Goal: Navigation & Orientation: Find specific page/section

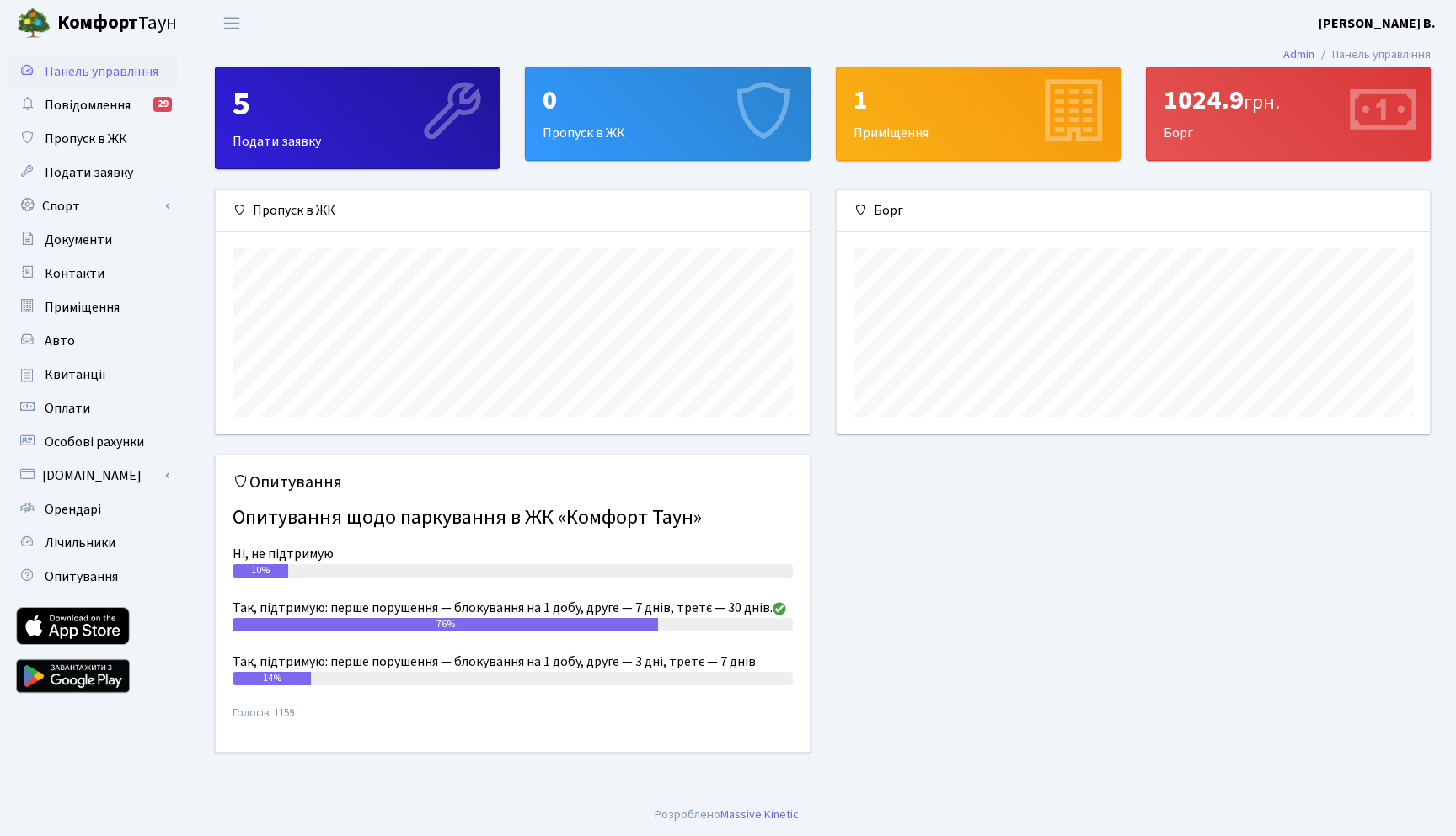
scroll to position [243, 593]
click at [75, 413] on span "Оплати" at bounding box center [67, 409] width 46 height 19
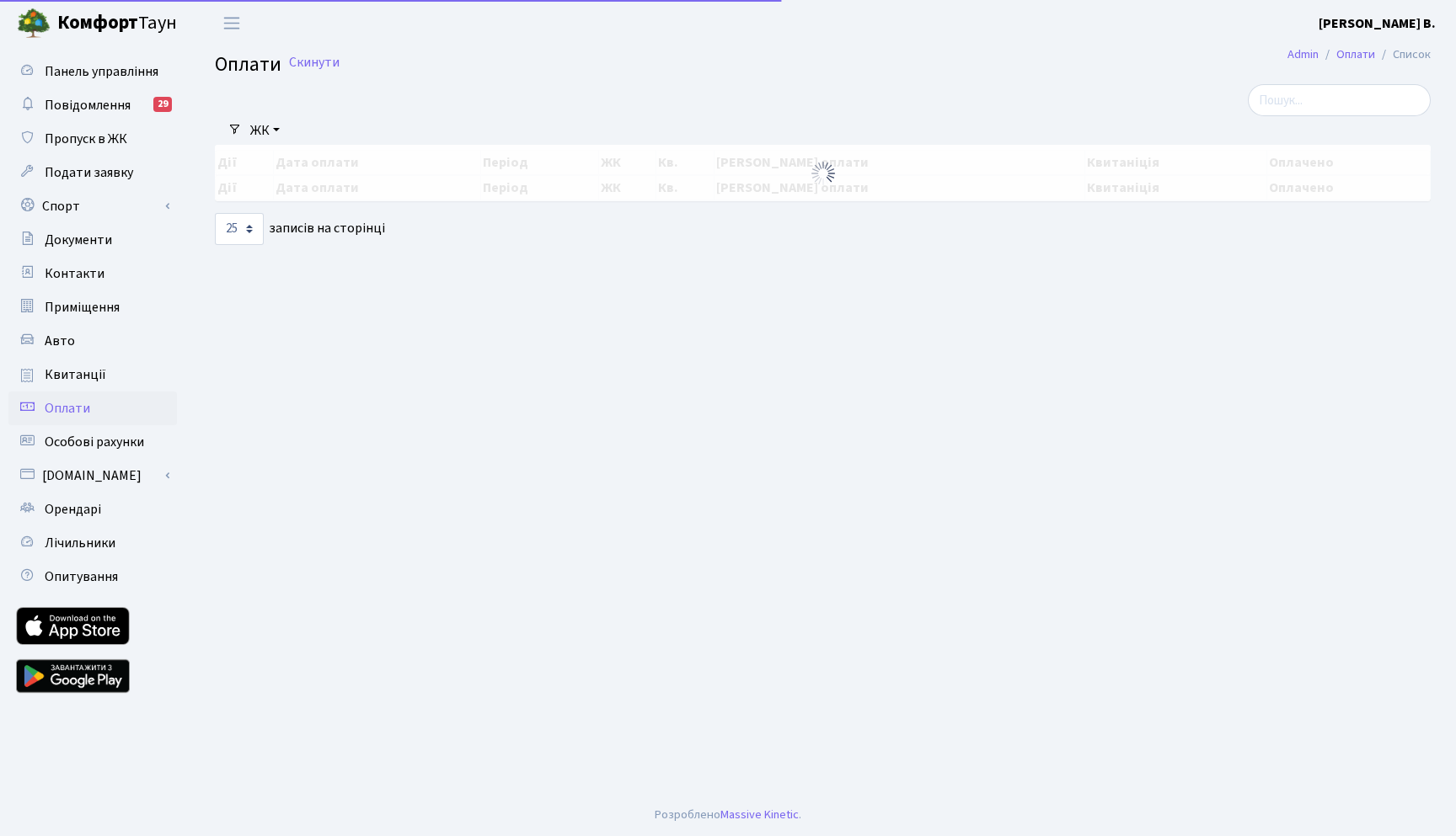
select select "25"
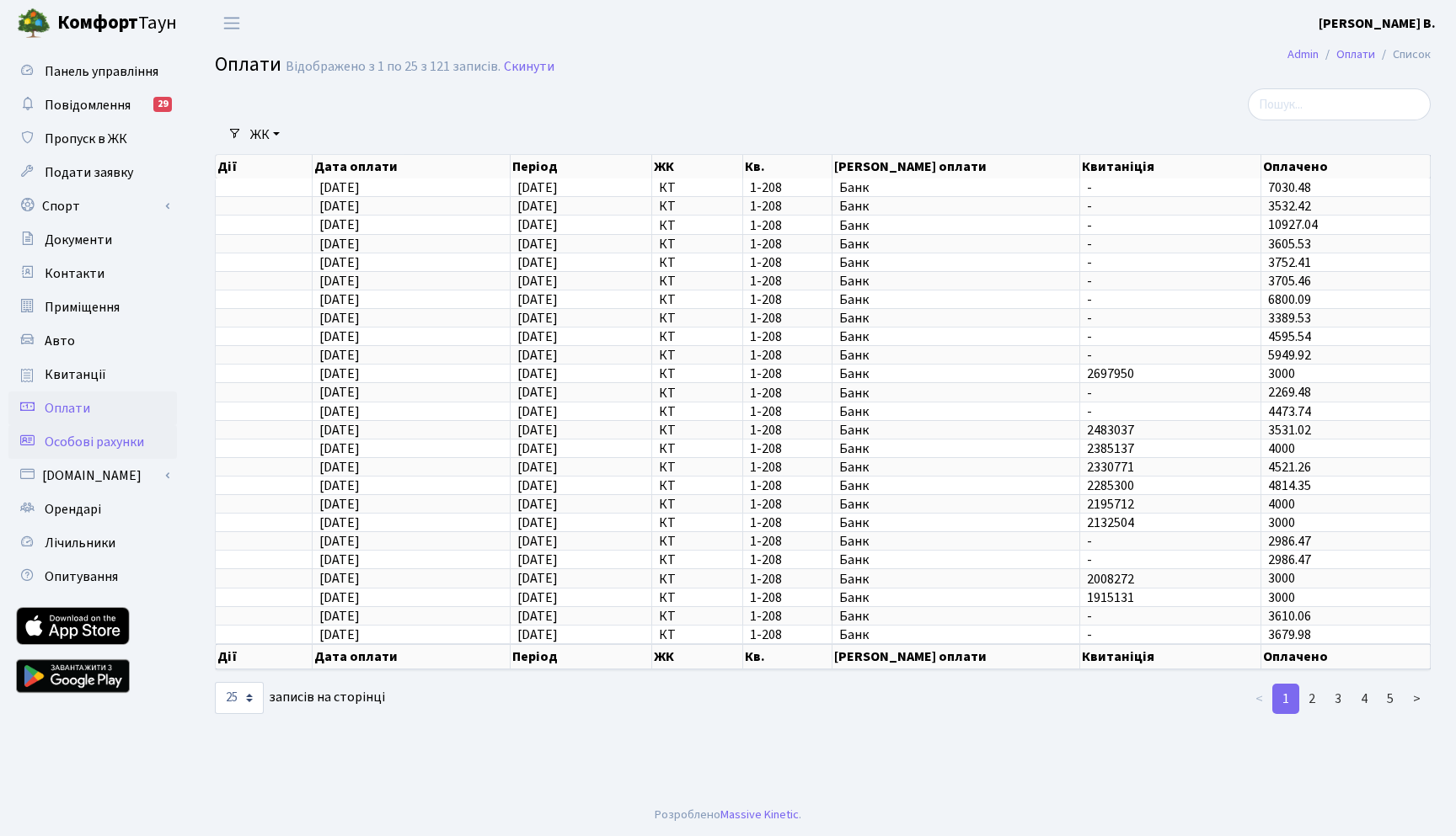
click at [90, 442] on span "Особові рахунки" at bounding box center [94, 442] width 99 height 19
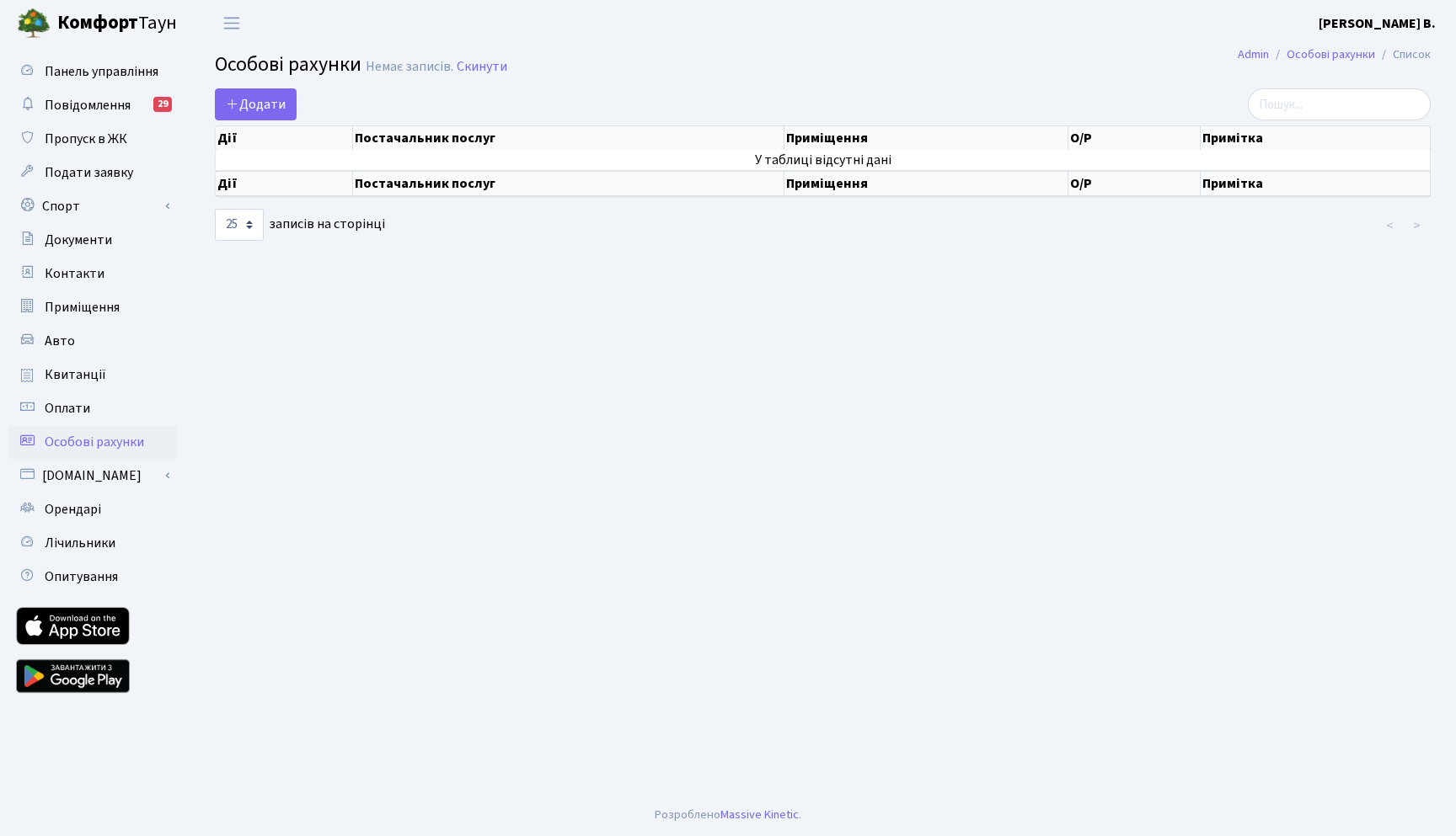
select select "25"
click at [80, 379] on span "Квитанції" at bounding box center [76, 375] width 62 height 19
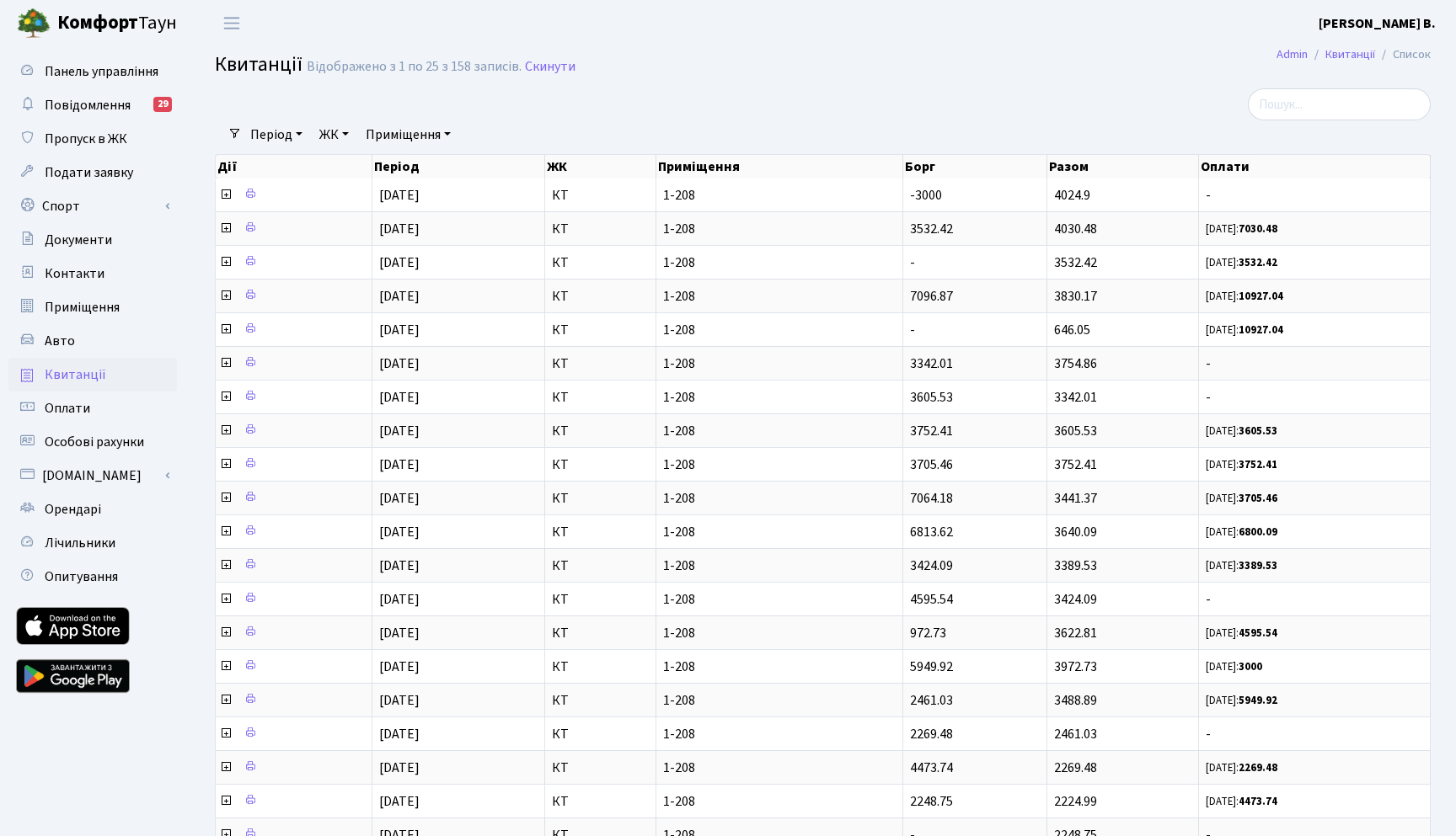
select select "25"
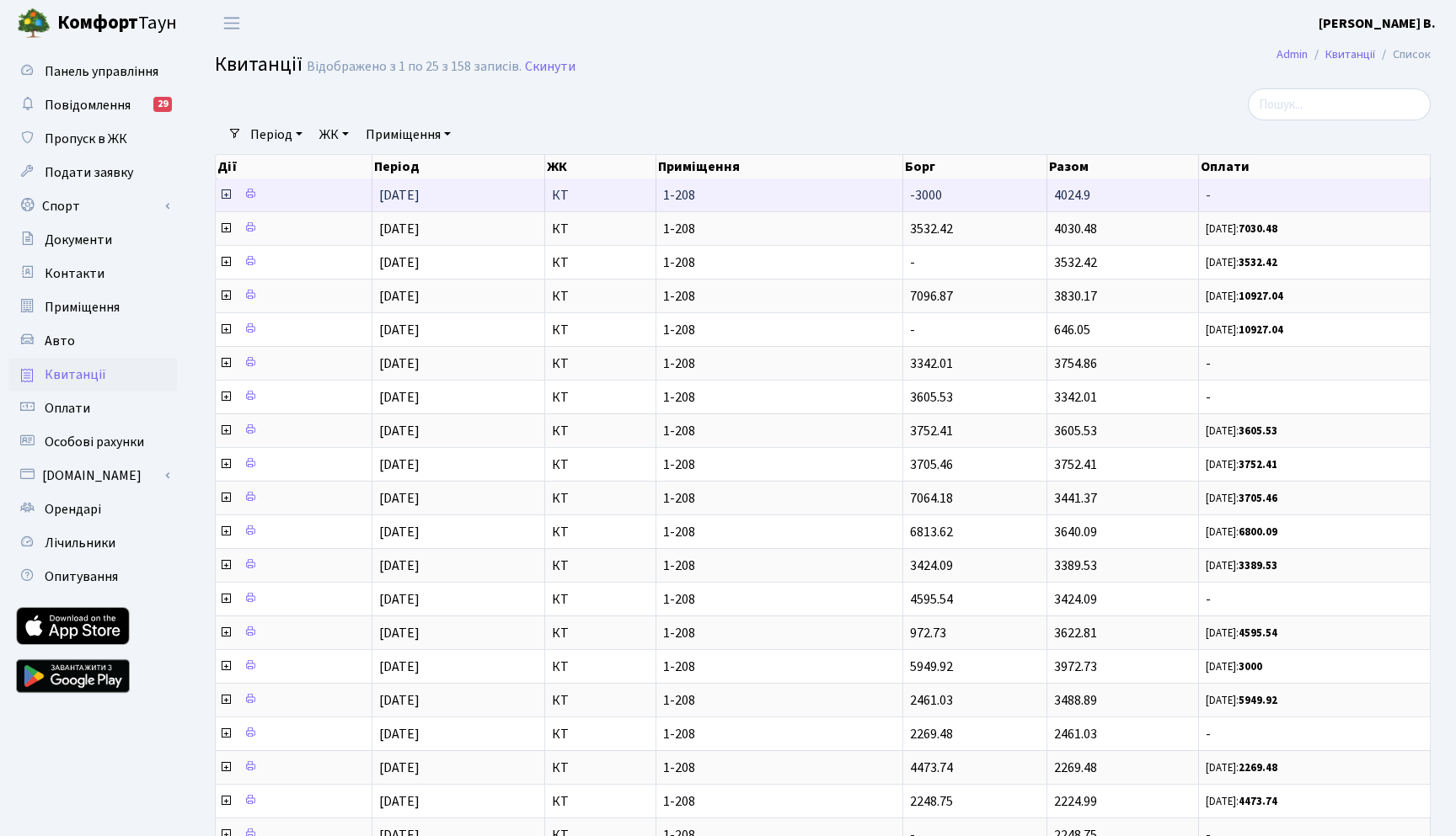
click at [974, 209] on td "-3000" at bounding box center [975, 195] width 144 height 33
click at [234, 205] on span at bounding box center [226, 195] width 16 height 19
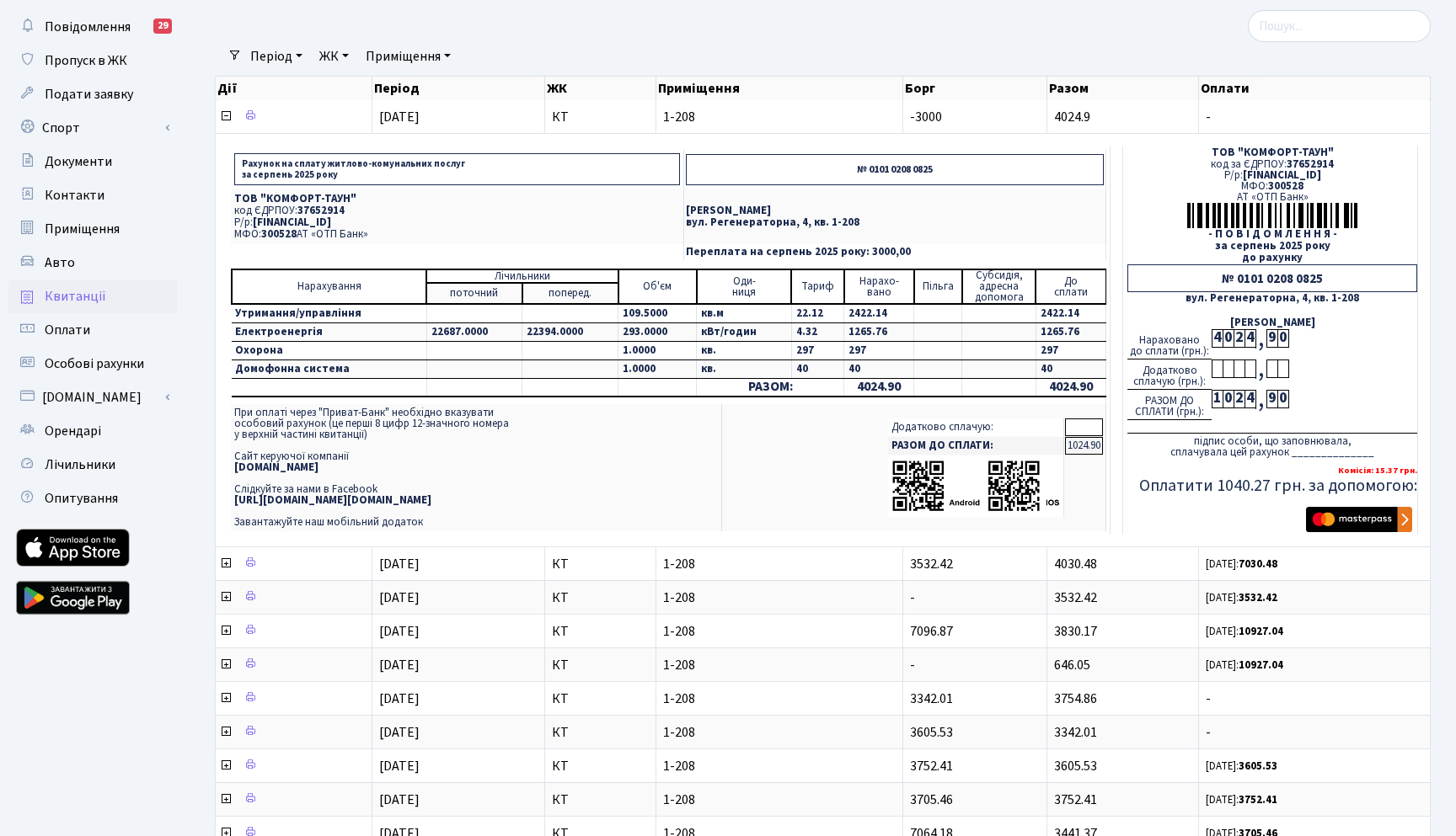
scroll to position [104, 0]
